Goal: Task Accomplishment & Management: Manage account settings

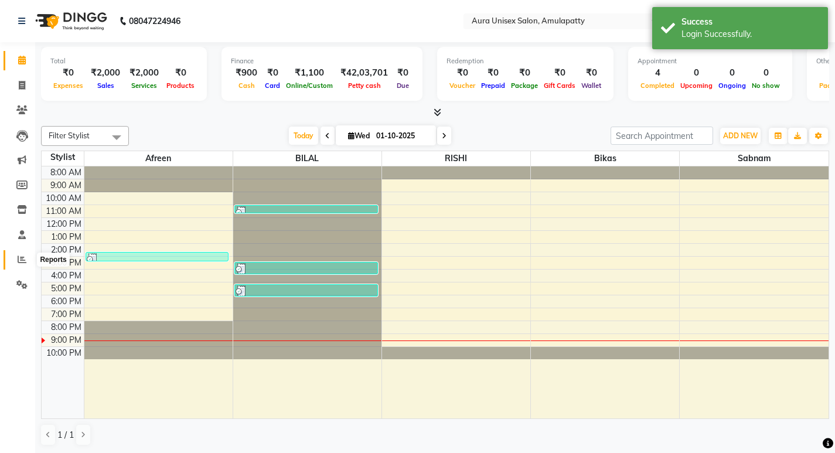
click at [25, 255] on icon at bounding box center [22, 259] width 9 height 9
